Goal: Information Seeking & Learning: Learn about a topic

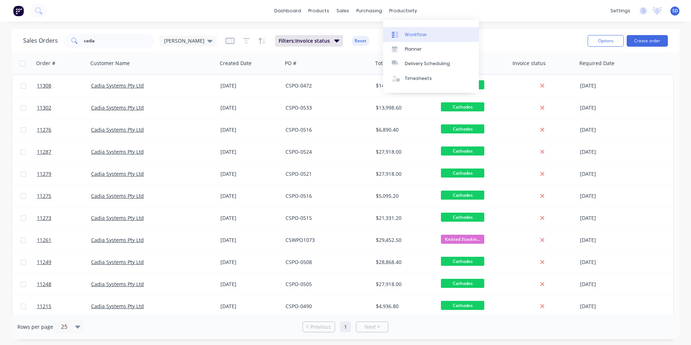
drag, startPoint x: 0, startPoint y: 0, endPoint x: 406, endPoint y: 30, distance: 407.0
click at [406, 30] on link "Workflow" at bounding box center [431, 34] width 96 height 14
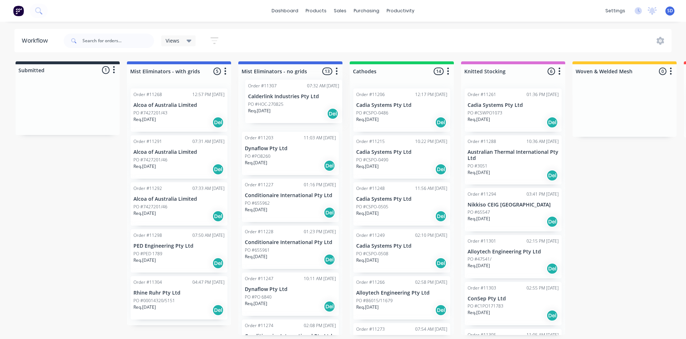
drag, startPoint x: 49, startPoint y: 116, endPoint x: 288, endPoint y: 114, distance: 239.3
click at [288, 114] on div "Submitted 1 Status colour #273444 hex #273444 Save Cancel Summaries Total order…" at bounding box center [493, 198] width 996 height 274
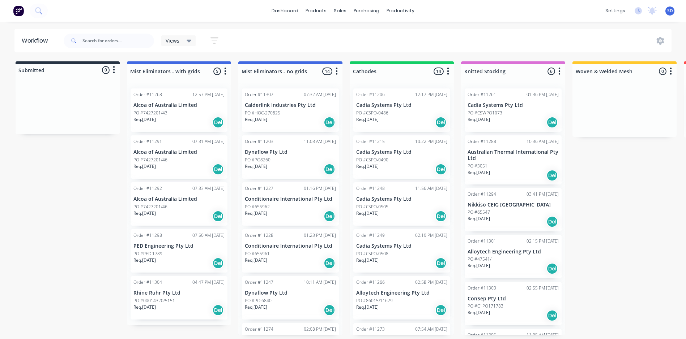
click at [365, 121] on p "Req. [DATE]" at bounding box center [367, 119] width 22 height 7
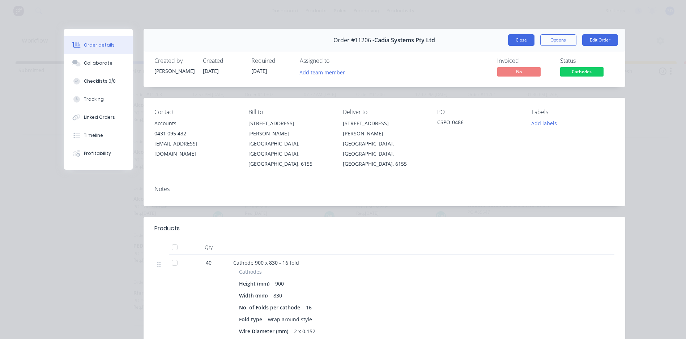
click at [529, 38] on button "Close" at bounding box center [521, 40] width 26 height 12
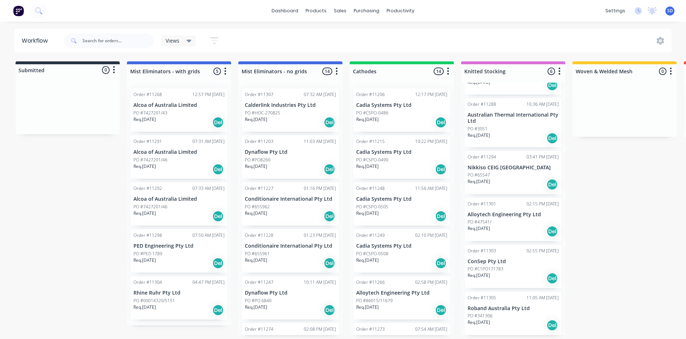
scroll to position [38, 0]
click at [417, 154] on p "Cadia Systems Pty Ltd" at bounding box center [401, 152] width 91 height 6
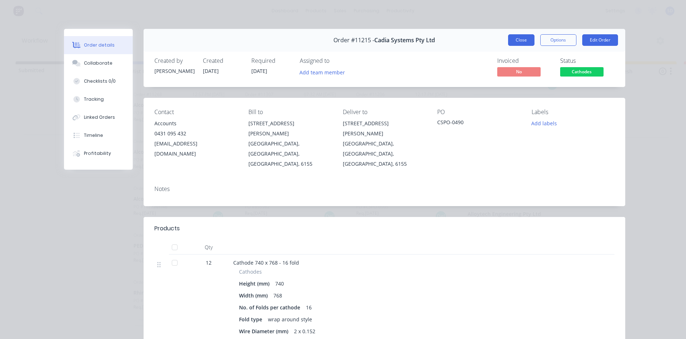
click at [523, 37] on button "Close" at bounding box center [521, 40] width 26 height 12
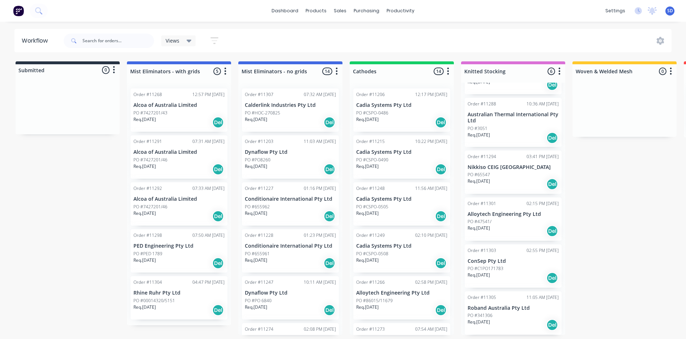
scroll to position [72, 0]
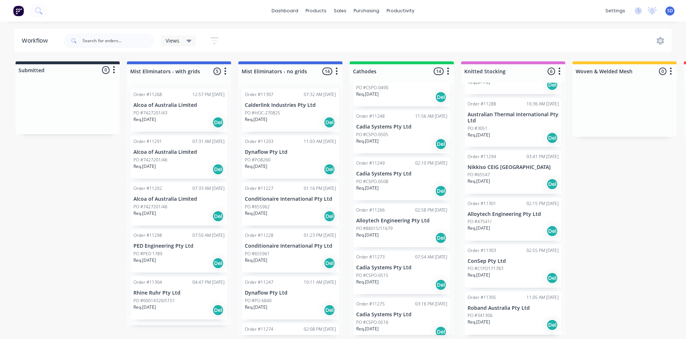
click at [383, 119] on div "Order #11248" at bounding box center [370, 116] width 29 height 7
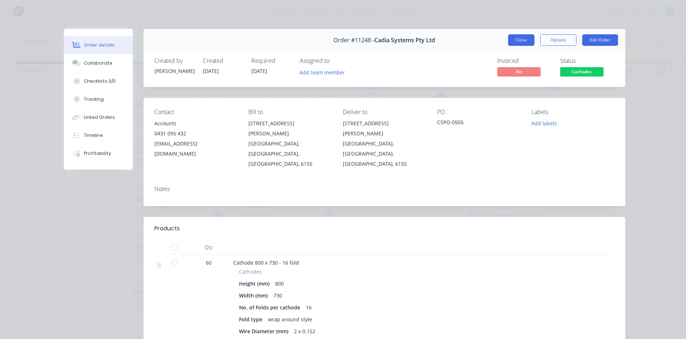
click at [515, 44] on button "Close" at bounding box center [521, 40] width 26 height 12
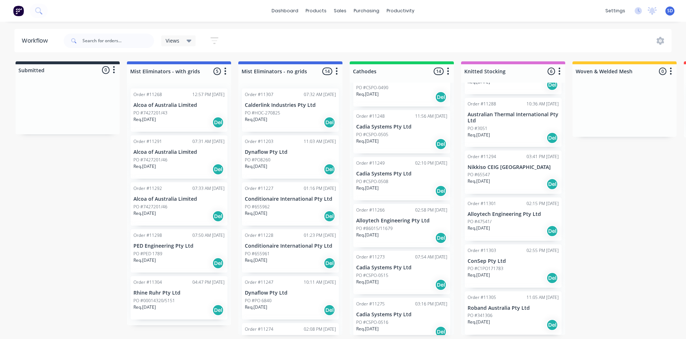
click at [394, 191] on div "Req. [DATE] Del" at bounding box center [401, 191] width 91 height 12
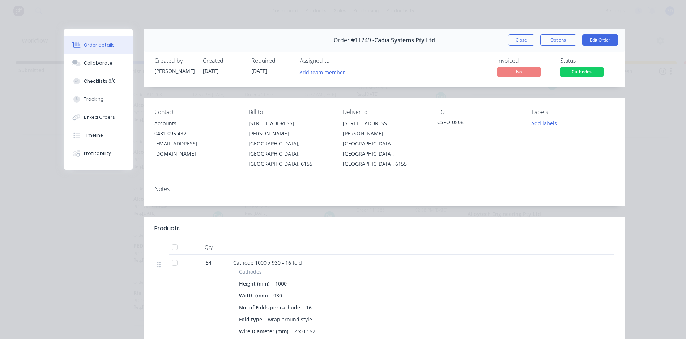
click at [513, 37] on button "Close" at bounding box center [521, 40] width 26 height 12
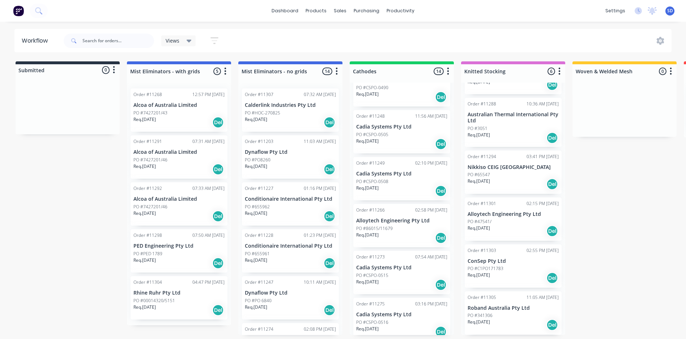
scroll to position [145, 0]
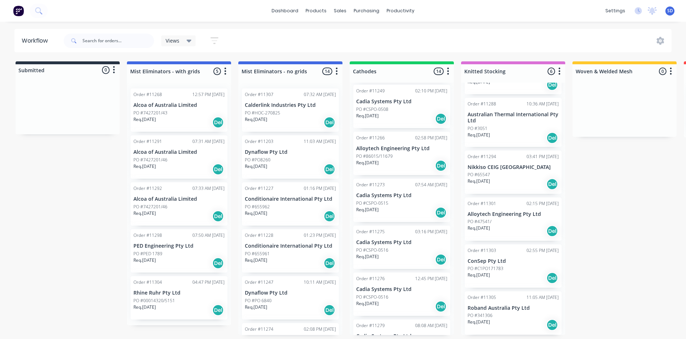
click at [399, 197] on p "Cadia Systems Pty Ltd" at bounding box center [401, 196] width 91 height 6
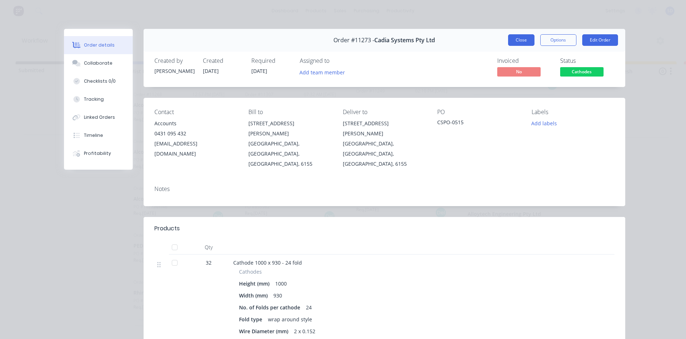
click at [515, 40] on button "Close" at bounding box center [521, 40] width 26 height 12
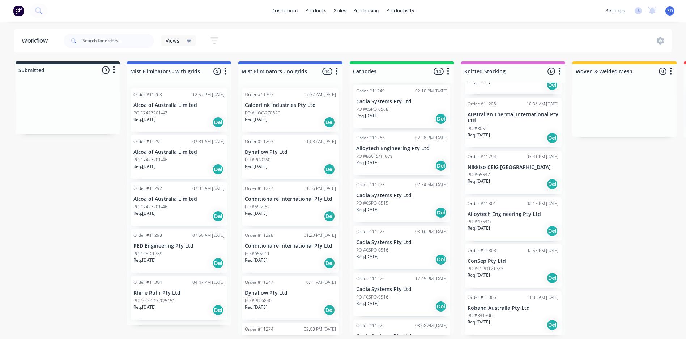
click at [391, 257] on div "Req. [DATE] Del" at bounding box center [401, 260] width 91 height 12
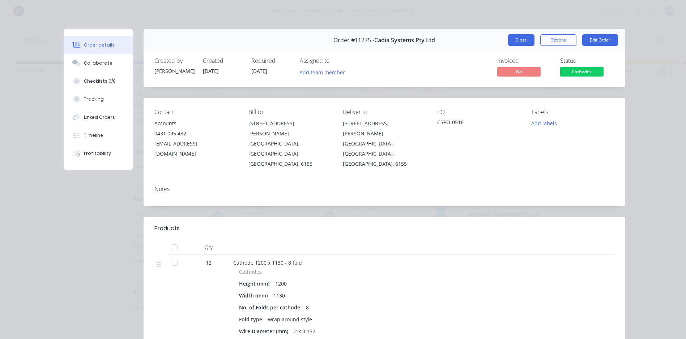
click at [516, 39] on button "Close" at bounding box center [521, 40] width 26 height 12
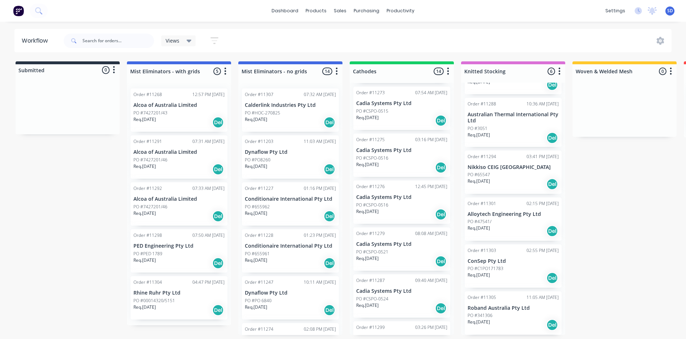
scroll to position [253, 0]
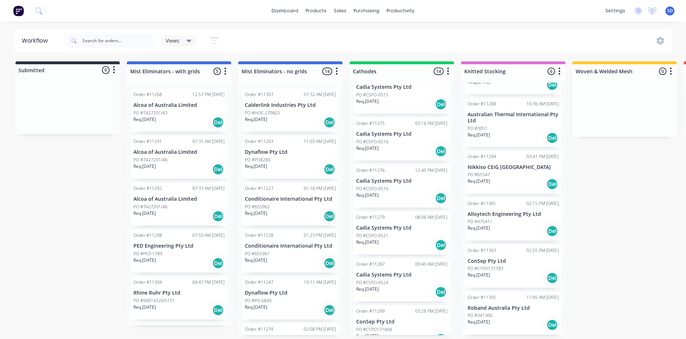
click at [398, 237] on div "PO #CSPO-0521" at bounding box center [401, 236] width 91 height 7
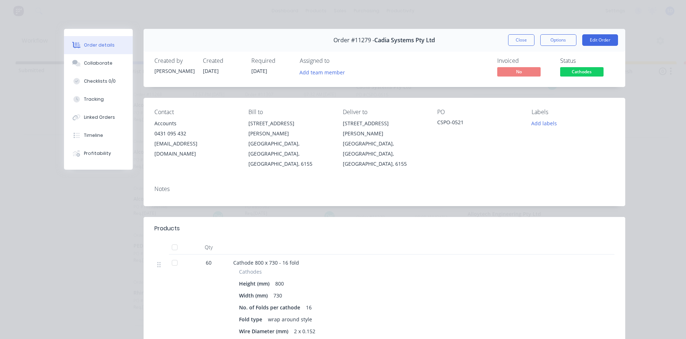
click at [519, 44] on button "Close" at bounding box center [521, 40] width 26 height 12
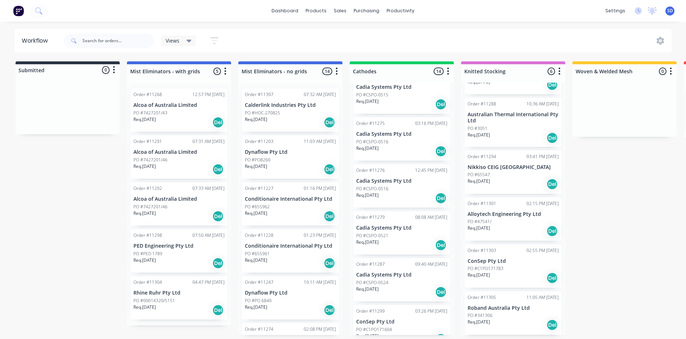
click at [388, 276] on p "Cadia Systems Pty Ltd" at bounding box center [401, 275] width 91 height 6
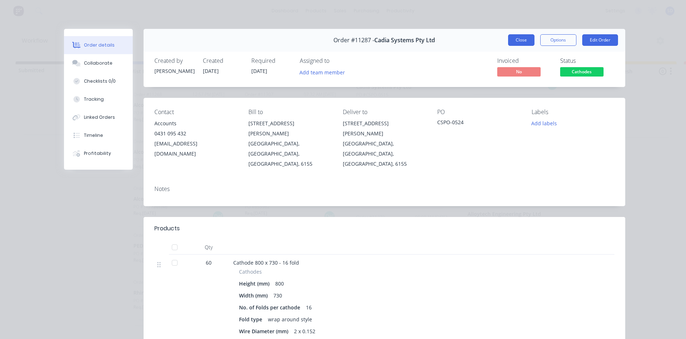
click at [514, 39] on button "Close" at bounding box center [521, 40] width 26 height 12
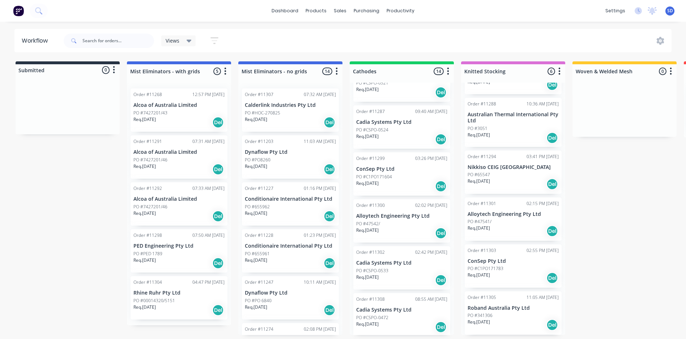
scroll to position [408, 0]
click at [402, 273] on div "Req. [DATE] Del" at bounding box center [401, 279] width 91 height 12
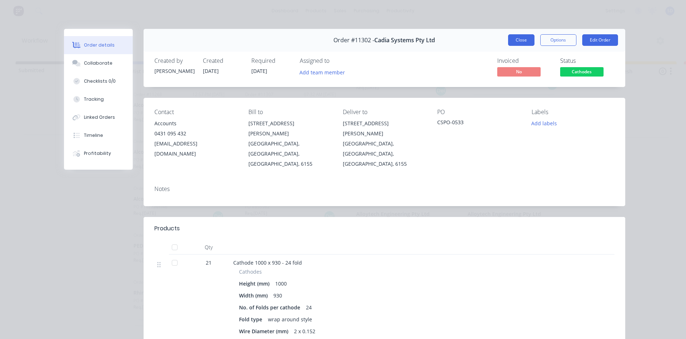
click at [515, 40] on button "Close" at bounding box center [521, 40] width 26 height 12
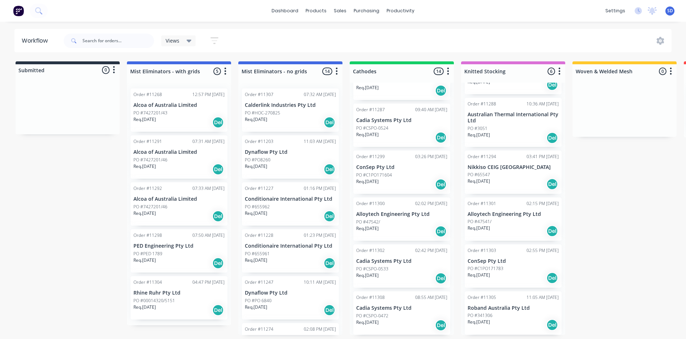
click at [371, 307] on p "Cadia Systems Pty Ltd" at bounding box center [401, 308] width 91 height 6
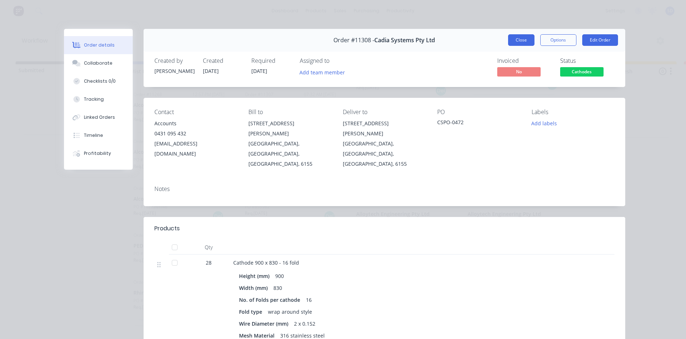
click at [524, 44] on button "Close" at bounding box center [521, 40] width 26 height 12
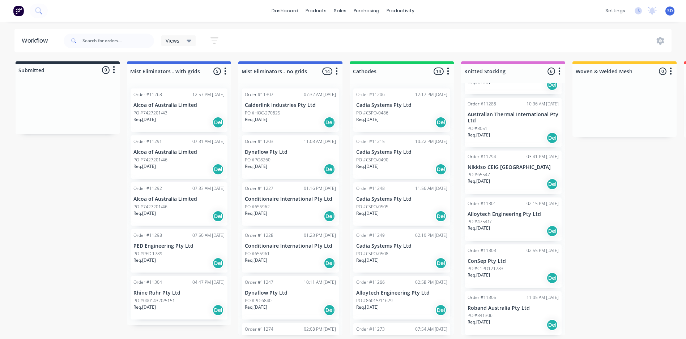
scroll to position [0, 0]
click at [565, 119] on div "Submitted 0 Status colour #273444 hex #273444 Save Cancel Summaries Total order…" at bounding box center [493, 198] width 996 height 274
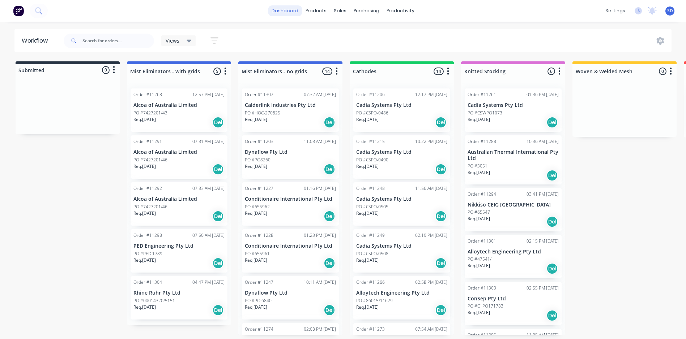
click at [278, 9] on link "dashboard" at bounding box center [285, 10] width 34 height 11
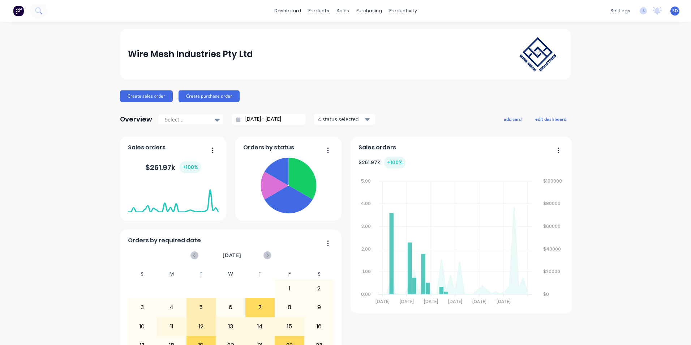
click at [273, 120] on input "[DATE] - [DATE]" at bounding box center [271, 119] width 62 height 11
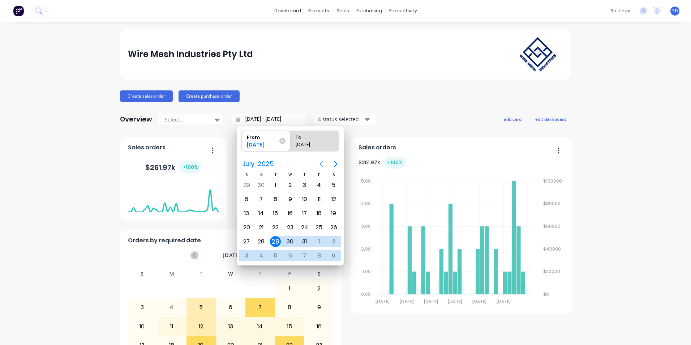
click at [322, 164] on icon "Previous page" at bounding box center [321, 163] width 9 height 9
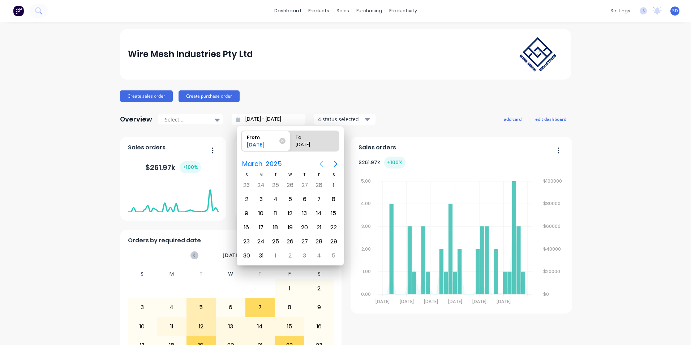
click at [322, 164] on icon "Previous page" at bounding box center [321, 163] width 9 height 9
click at [293, 184] on div "1" at bounding box center [290, 185] width 11 height 11
type input "[DATE] - [DATE]"
radio input "false"
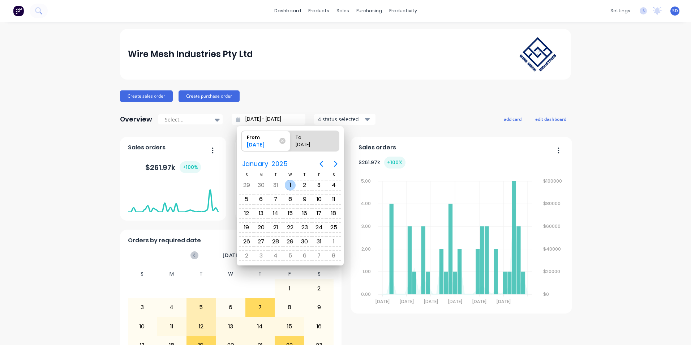
radio input "true"
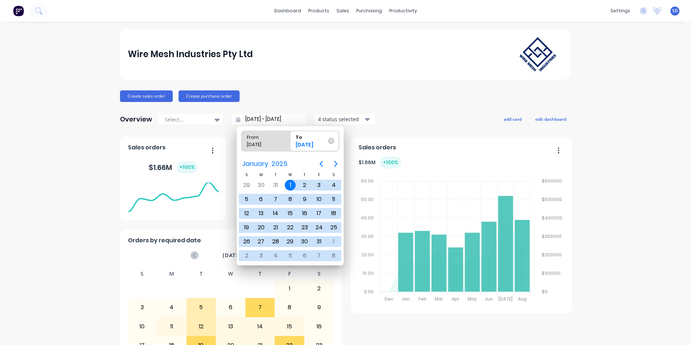
click at [365, 121] on icon "button" at bounding box center [367, 119] width 5 height 8
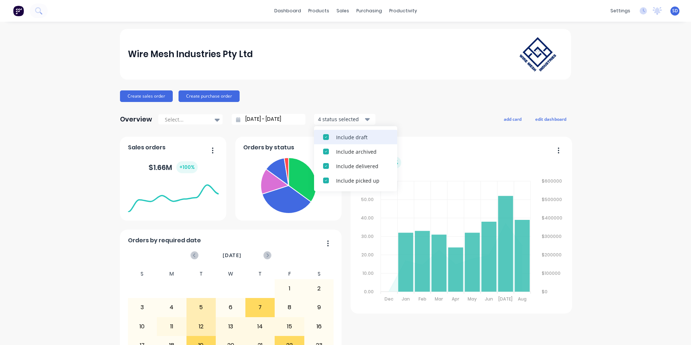
click at [356, 135] on div "Include draft" at bounding box center [362, 137] width 52 height 8
click at [356, 135] on div "Include archived" at bounding box center [362, 137] width 52 height 8
click at [356, 135] on div "Include delivered" at bounding box center [362, 137] width 52 height 8
click at [356, 135] on div "Include picked up" at bounding box center [362, 137] width 52 height 8
click at [400, 112] on div "Overview Select... [DATE] - [DATE] Filters Include draft Include archived Inclu…" at bounding box center [345, 119] width 451 height 14
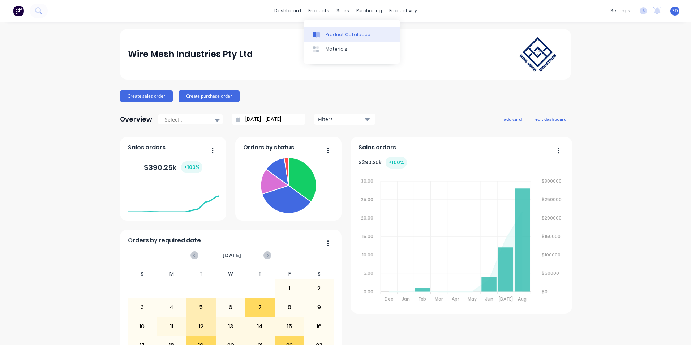
click at [330, 37] on div "Product Catalogue" at bounding box center [348, 34] width 45 height 7
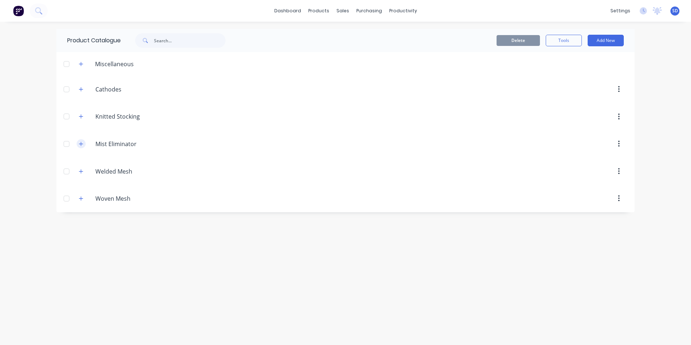
click at [83, 143] on icon "button" at bounding box center [81, 143] width 4 height 5
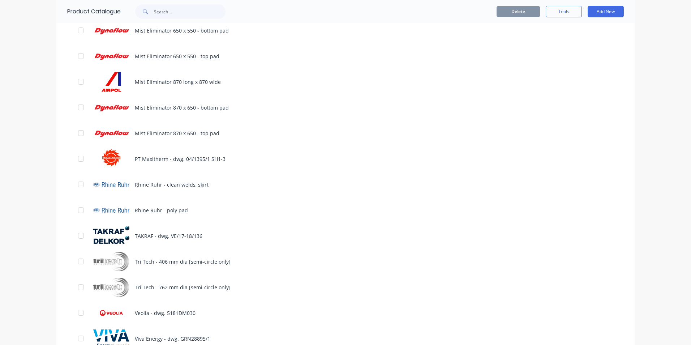
scroll to position [2385, 0]
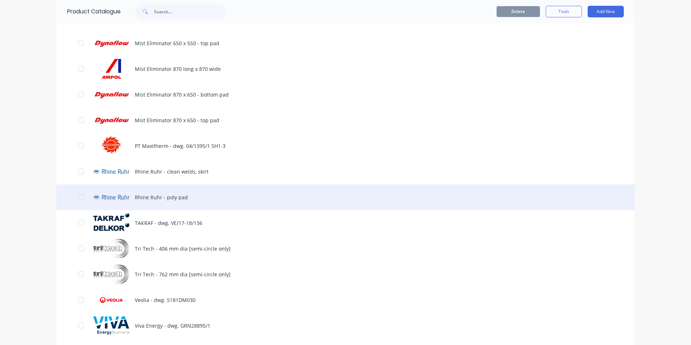
click at [259, 187] on div "Rhine Ruhr - poly pad" at bounding box center [345, 197] width 578 height 26
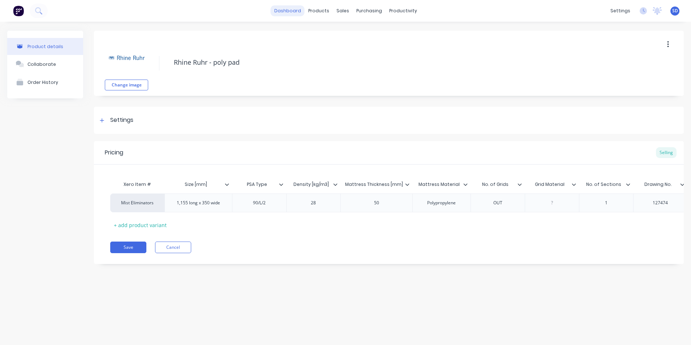
click at [295, 14] on link "dashboard" at bounding box center [288, 10] width 34 height 11
